Goal: Check status

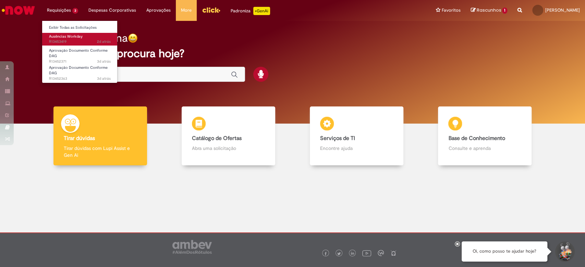
click at [71, 39] on link "Ausências Workday 2d atrás 2 dias atrás R13453419" at bounding box center [79, 39] width 75 height 13
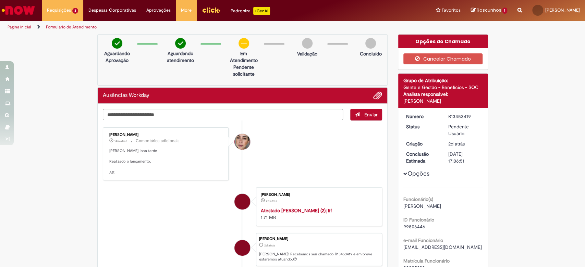
click at [272, 144] on li "[PERSON_NAME] 14m atrás 14 minutos atrás Comentários adicionais [PERSON_NAME], …" at bounding box center [243, 154] width 280 height 53
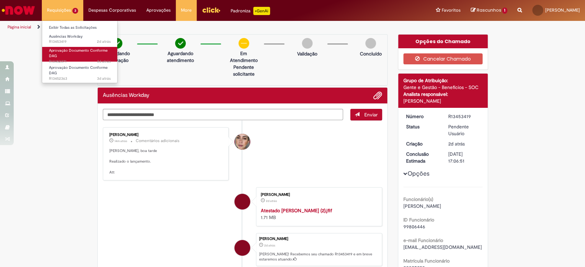
click at [52, 51] on span "Aprovação Documento Conforme DAG" at bounding box center [78, 53] width 59 height 11
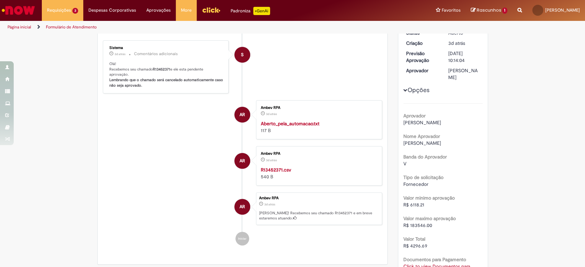
scroll to position [91, 0]
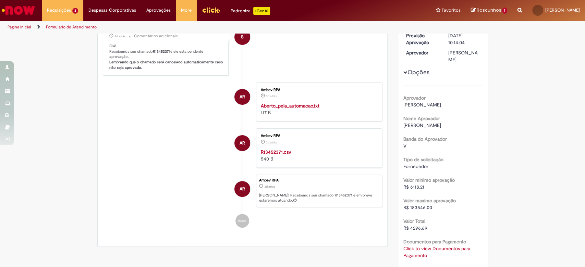
drag, startPoint x: 261, startPoint y: 89, endPoint x: 291, endPoint y: 89, distance: 30.2
click at [291, 89] on div "Ambev RPA" at bounding box center [318, 90] width 114 height 4
click at [307, 52] on li "S Sistema 3d atrás 3 dias atrás Comentários adicionais Olá! Recebemos seu chama…" at bounding box center [243, 49] width 280 height 53
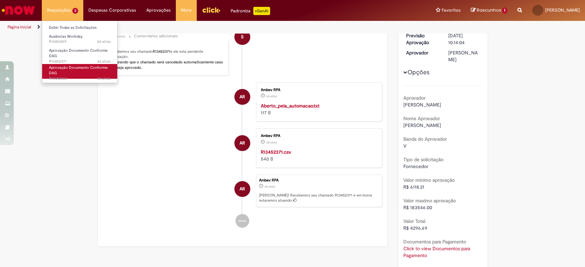
click at [74, 71] on link "Aprovação Documento Conforme DAG 3d atrás 3 dias atrás R13452363" at bounding box center [79, 71] width 75 height 15
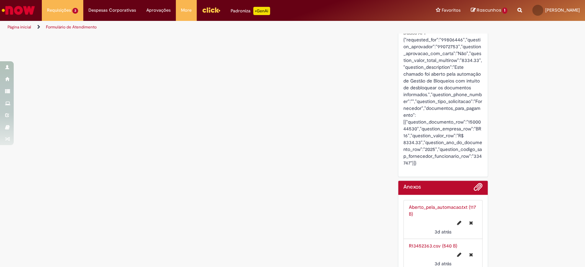
scroll to position [340, 0]
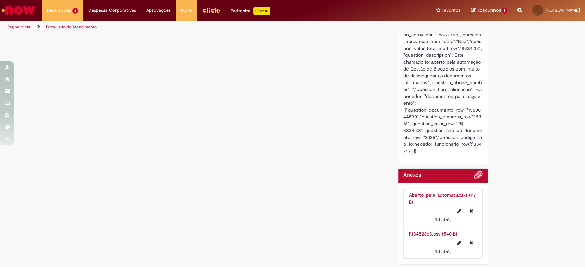
click at [425, 193] on link "Aberto_pela_automacao.txt (117 B)" at bounding box center [442, 198] width 67 height 13
